Goal: Navigation & Orientation: Find specific page/section

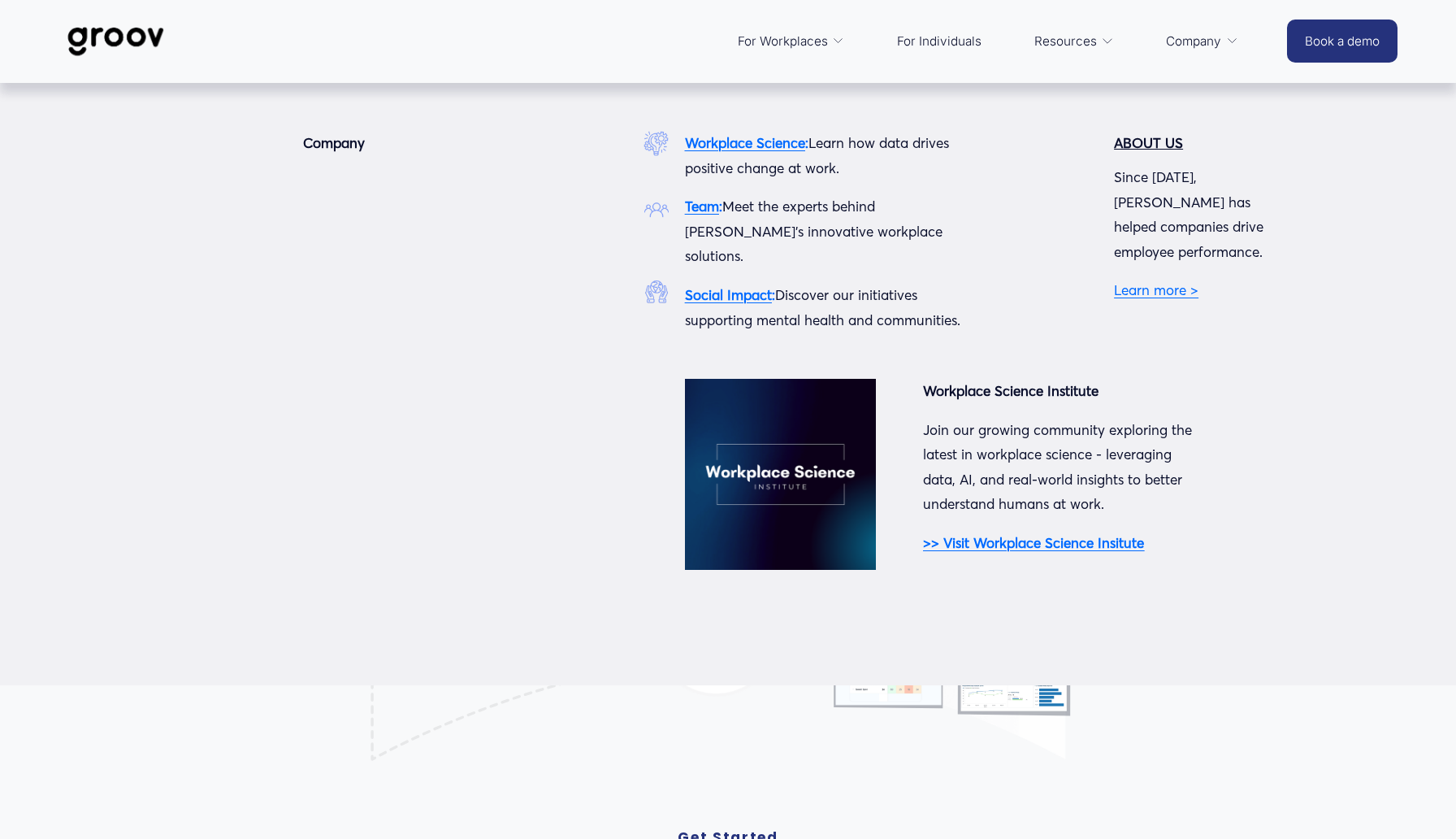
click at [695, 211] on strong "Team" at bounding box center [703, 206] width 34 height 17
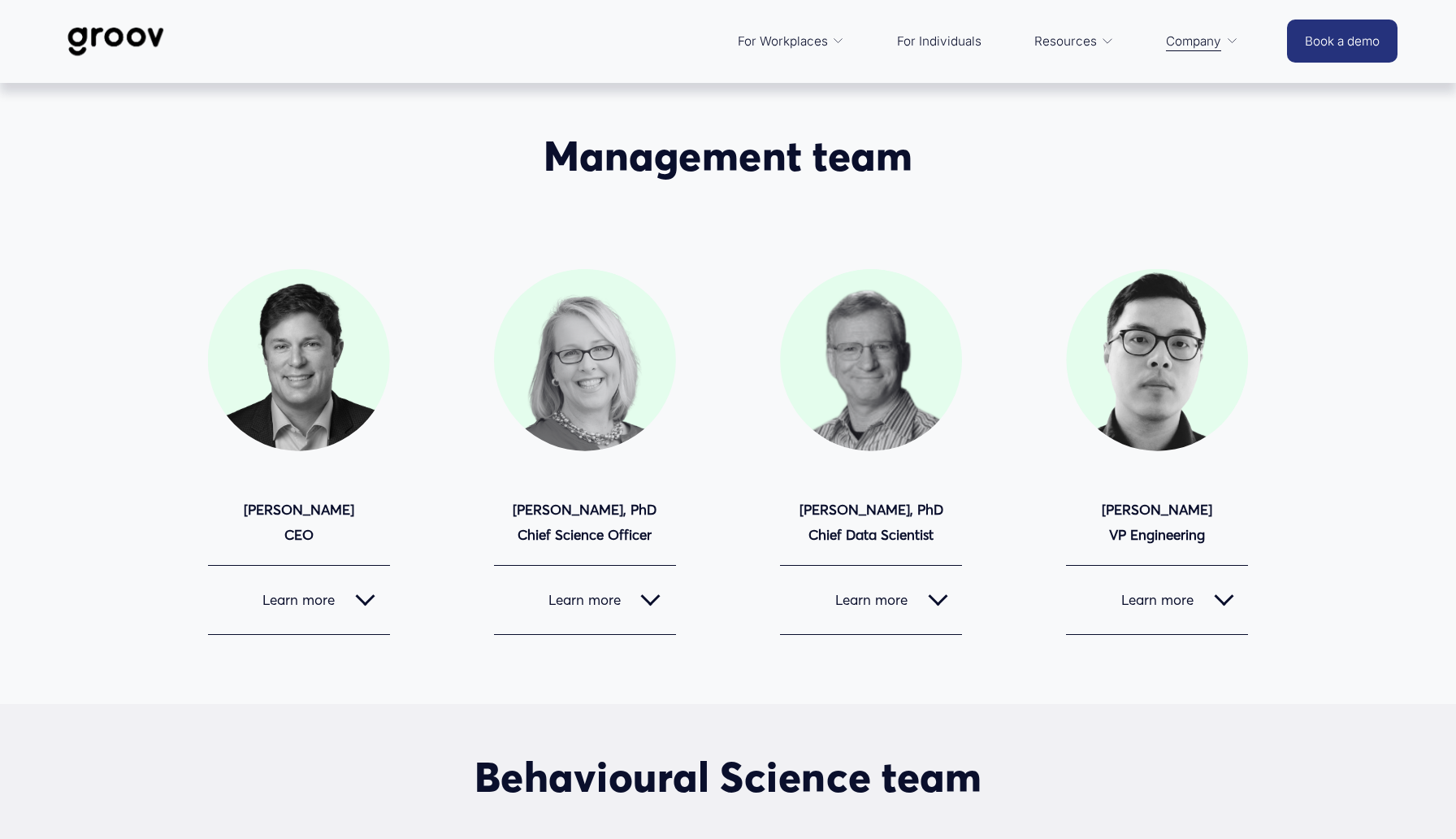
click at [662, 602] on button "Learn more" at bounding box center [585, 599] width 182 height 68
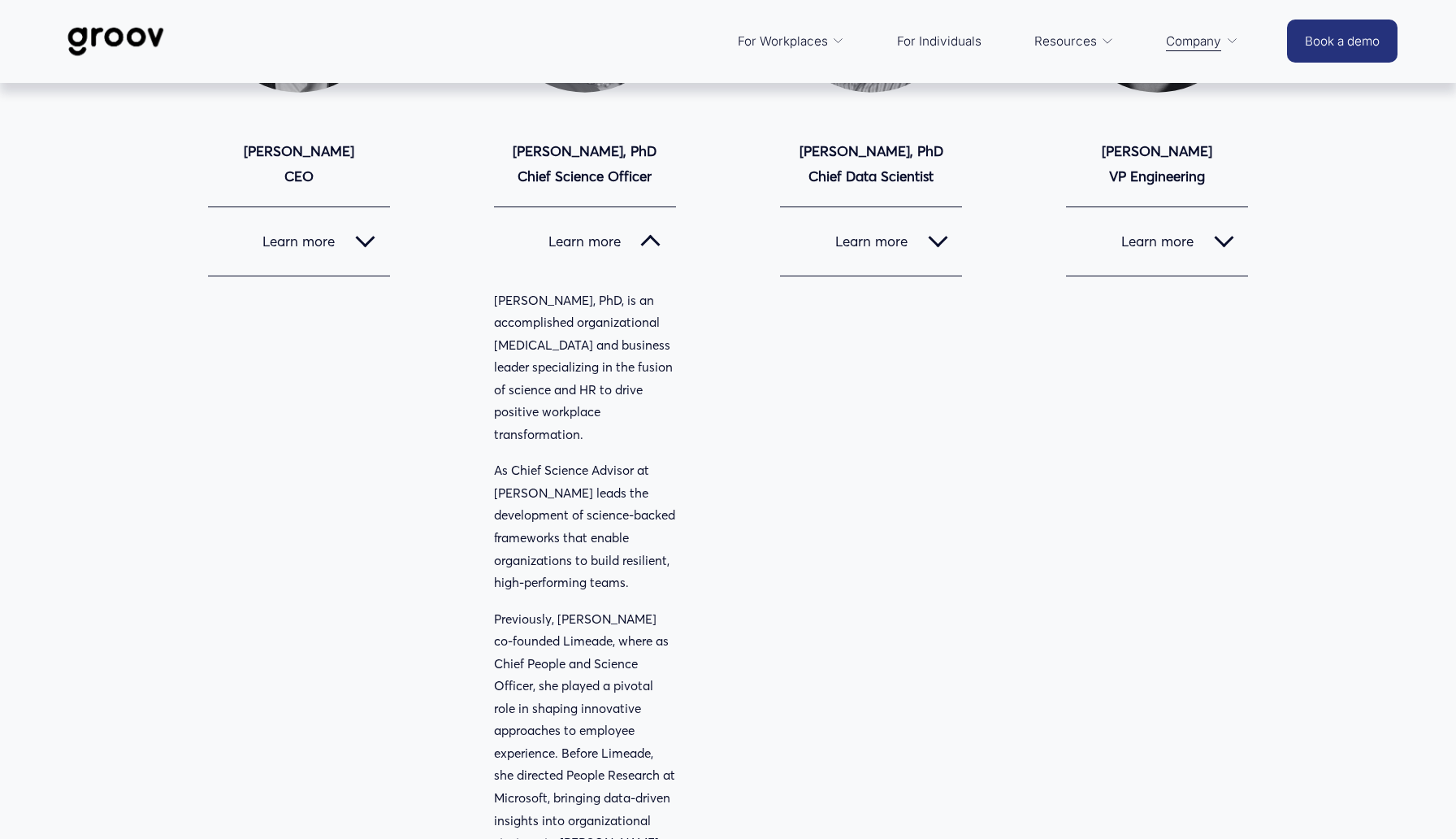
scroll to position [267, 0]
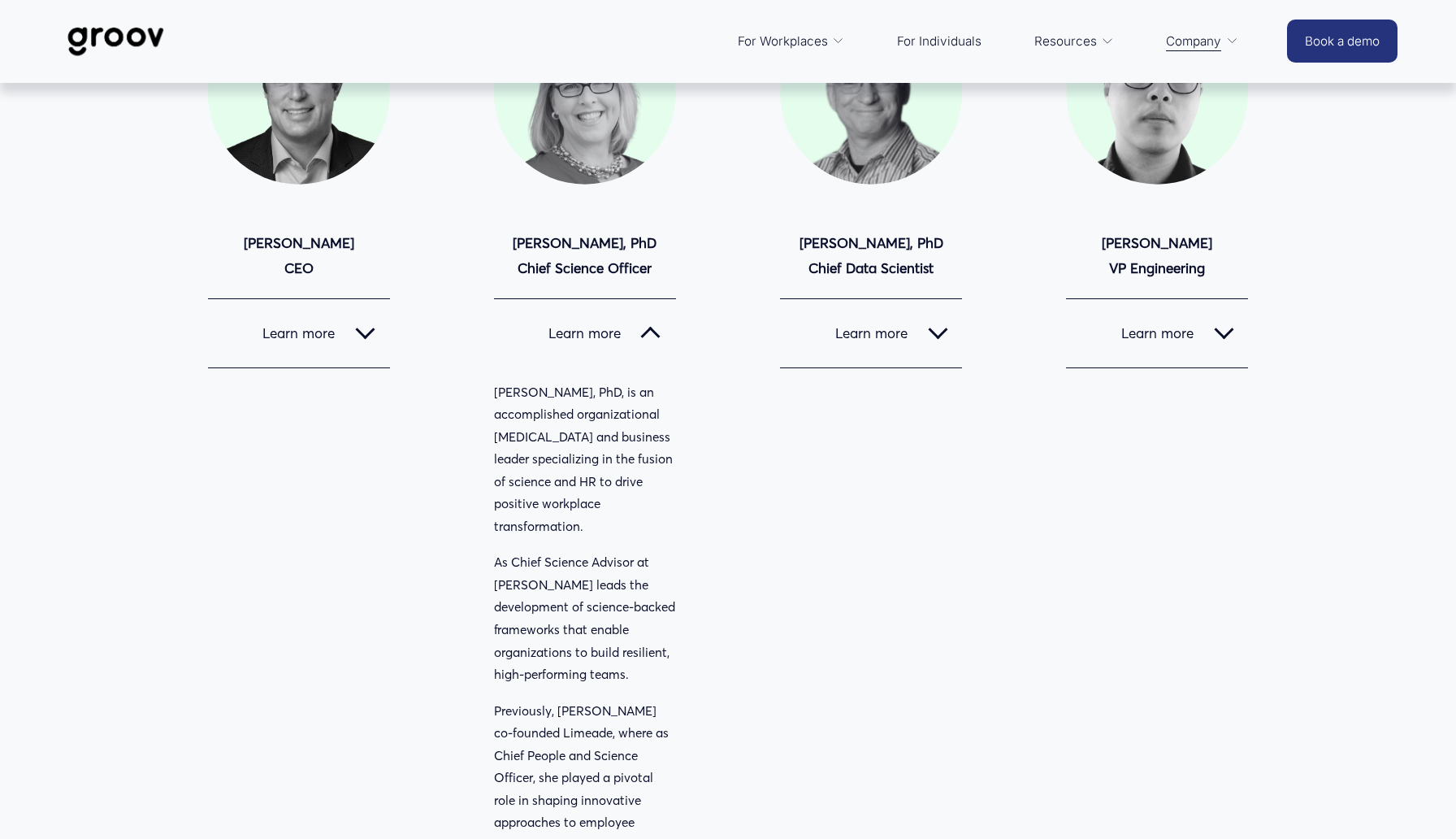
click at [646, 342] on button "Learn more" at bounding box center [585, 332] width 182 height 68
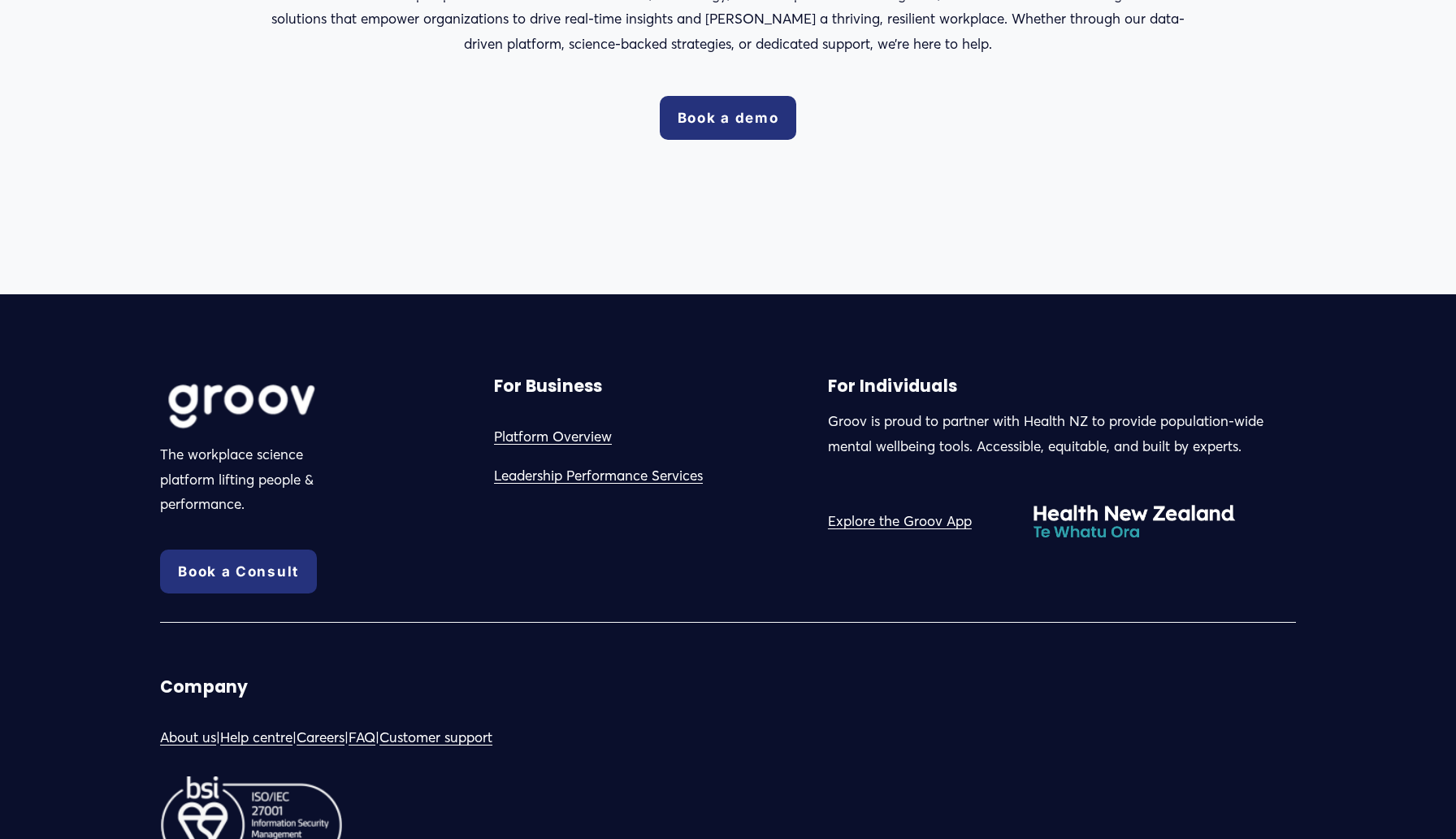
scroll to position [2861, 0]
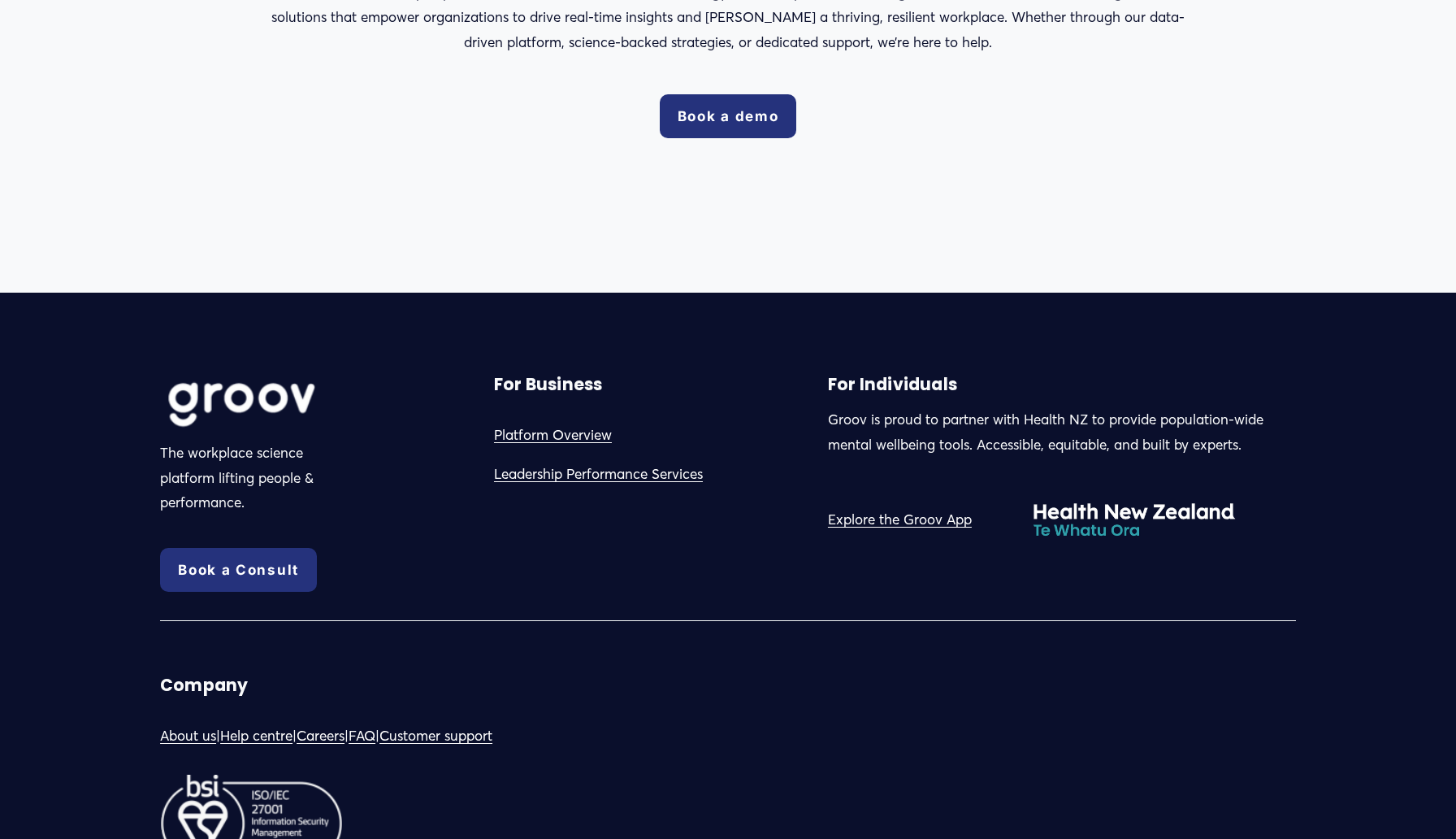
click at [345, 745] on link "Careers" at bounding box center [320, 736] width 48 height 25
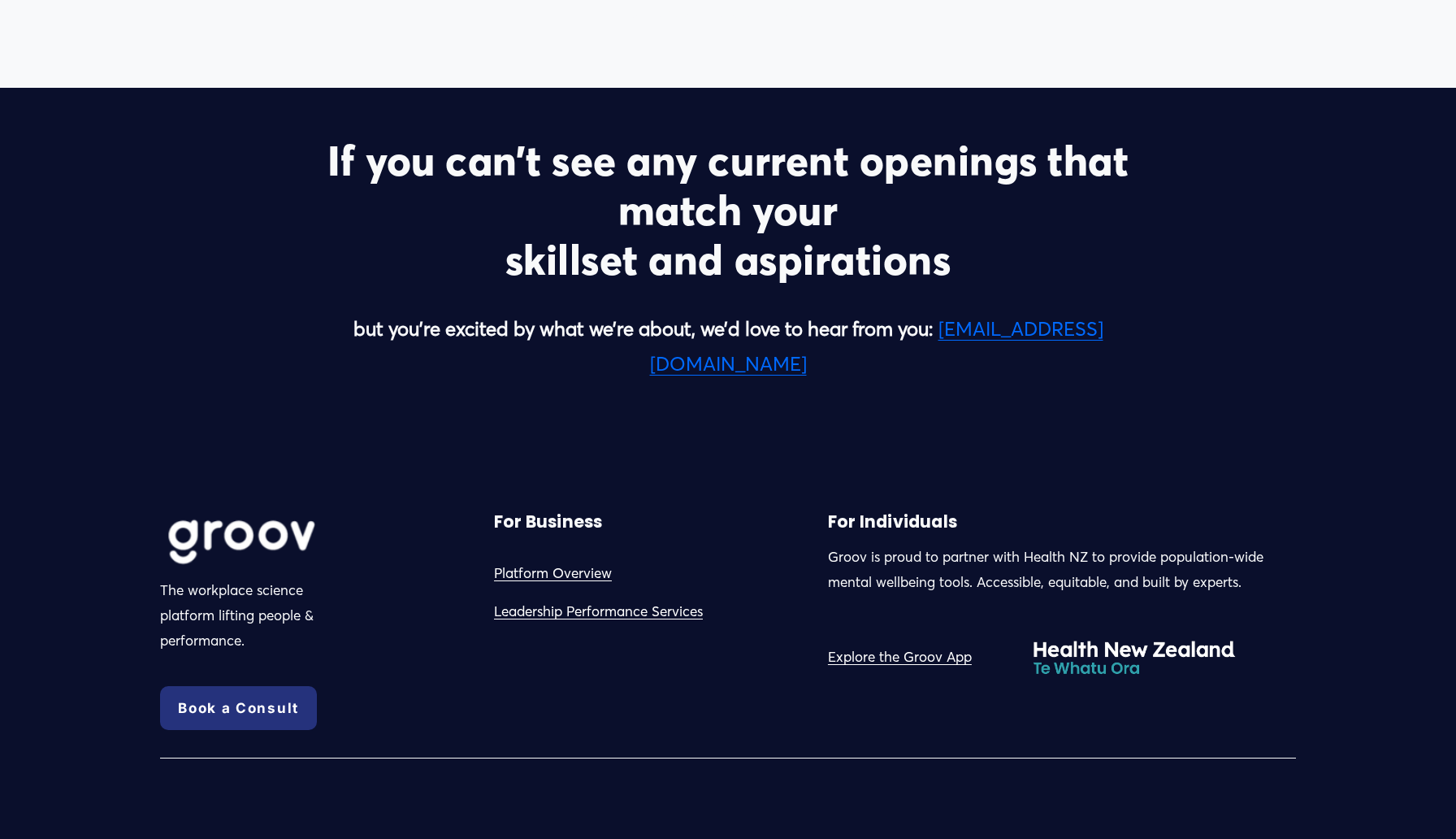
scroll to position [4087, 0]
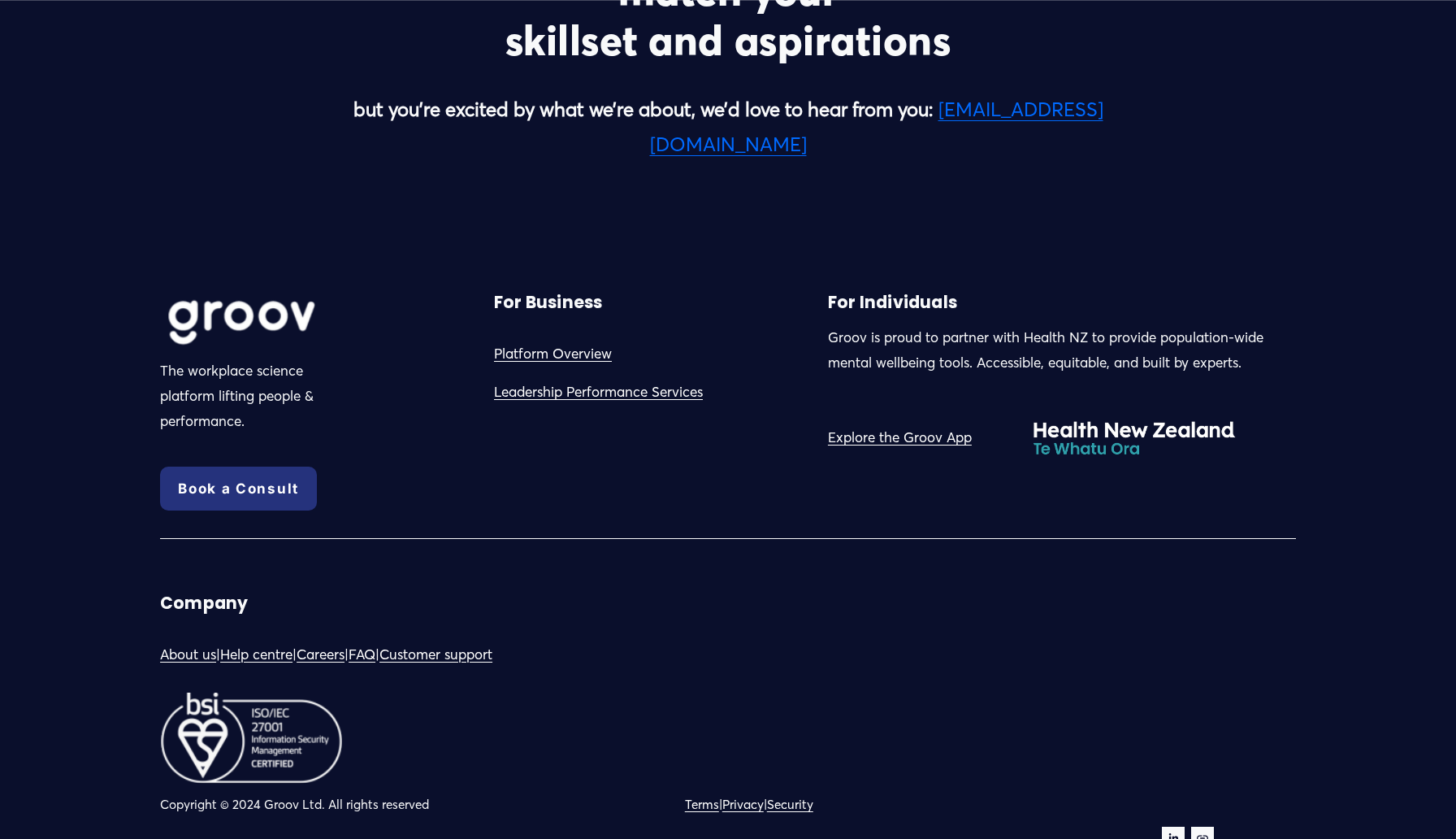
click at [880, 425] on link "Explore the Groov App" at bounding box center [900, 438] width 143 height 25
